Goal: Information Seeking & Learning: Learn about a topic

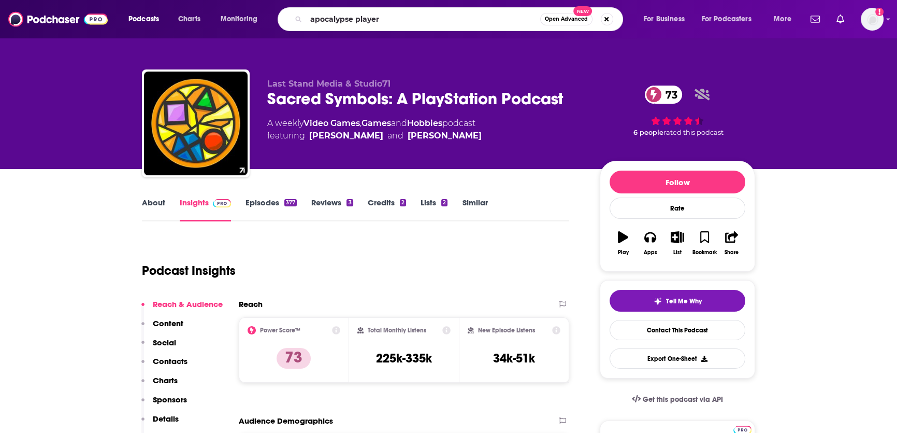
type input "apocalypse players"
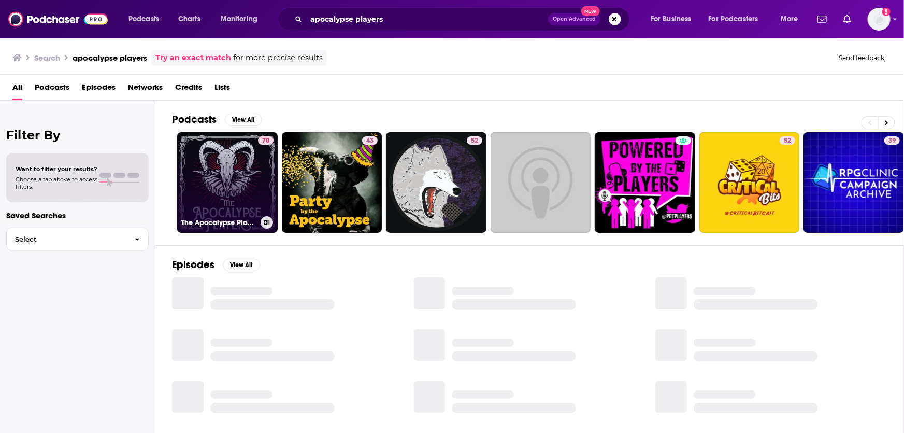
click at [248, 187] on link "70 The Apocalypse Players" at bounding box center [227, 182] width 101 height 101
